Goal: Information Seeking & Learning: Learn about a topic

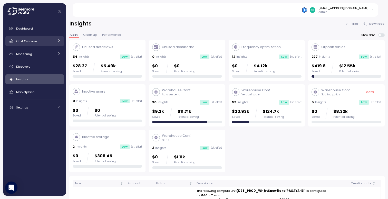
click at [60, 41] on icon at bounding box center [58, 40] width 3 height 3
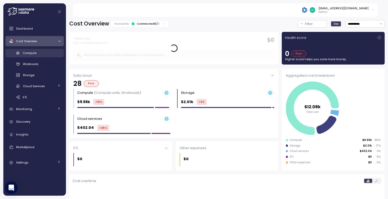
click at [34, 53] on span "Compute" at bounding box center [30, 53] width 14 height 4
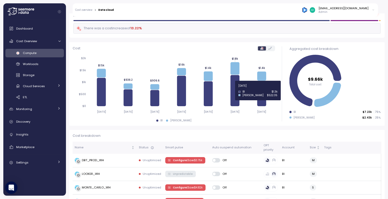
scroll to position [36, 0]
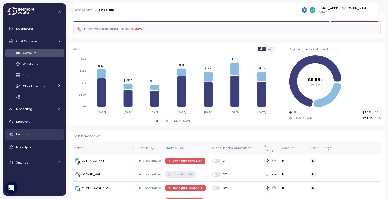
click at [29, 137] on link "Insights" at bounding box center [34, 134] width 59 height 10
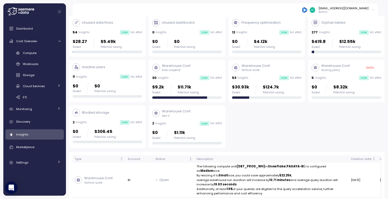
scroll to position [23, 0]
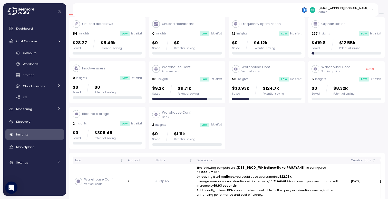
click at [266, 80] on div "53 Insights Low Est. effort" at bounding box center [267, 79] width 70 height 5
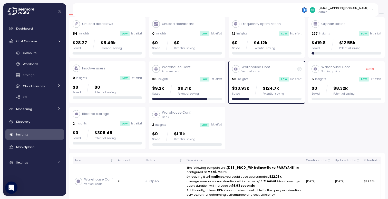
click at [303, 70] on div "Warehouse Conf. Vertical scale 53 Insights Low Est. effort $30.93k Saved $124.7…" at bounding box center [267, 82] width 77 height 42
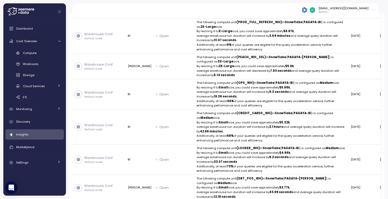
scroll to position [281, 0]
click at [32, 52] on span "Compute" at bounding box center [30, 53] width 14 height 4
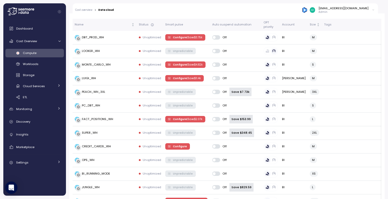
scroll to position [160, 0]
click at [30, 133] on div "Insights" at bounding box center [38, 134] width 44 height 5
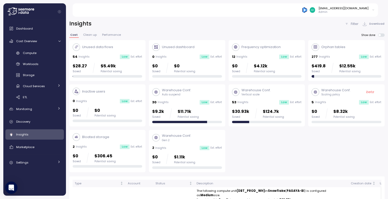
click at [291, 95] on div "Warehouse Conf. Vertical scale" at bounding box center [267, 92] width 70 height 9
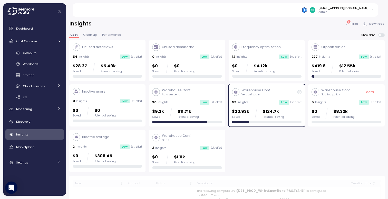
click at [291, 95] on div "Warehouse Conf. Vertical scale" at bounding box center [267, 92] width 70 height 9
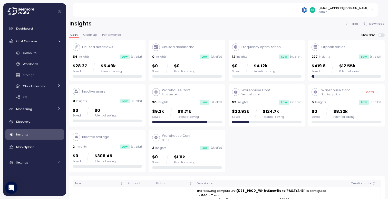
click at [274, 117] on div "Potential saving" at bounding box center [273, 117] width 21 height 4
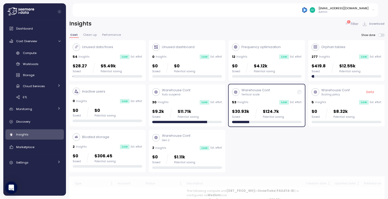
click at [274, 117] on div "Potential saving" at bounding box center [273, 117] width 21 height 4
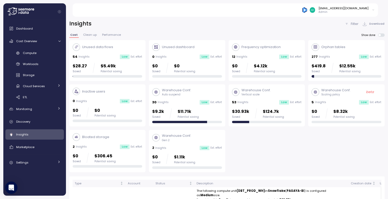
click at [198, 23] on div "Insights Filter Download" at bounding box center [227, 23] width 316 height 7
